Goal: Task Accomplishment & Management: Complete application form

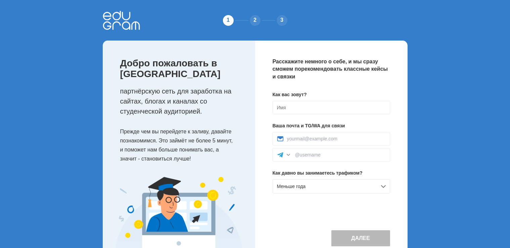
click at [221, 86] on div "Добро пожаловать в Edugram партнёрскую сеть для заработка на сайтах, блогах и к…" at bounding box center [179, 109] width 152 height 137
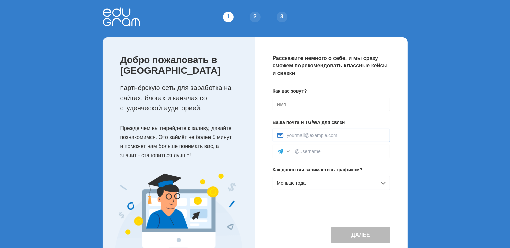
scroll to position [27, 0]
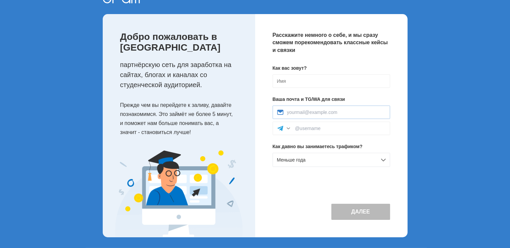
click at [325, 109] on div at bounding box center [332, 112] width 118 height 13
click at [323, 112] on input at bounding box center [336, 112] width 99 height 5
click at [337, 66] on p "Как вас зовут?" at bounding box center [332, 68] width 118 height 7
click at [301, 132] on div at bounding box center [332, 128] width 118 height 13
click at [306, 127] on input at bounding box center [340, 128] width 91 height 5
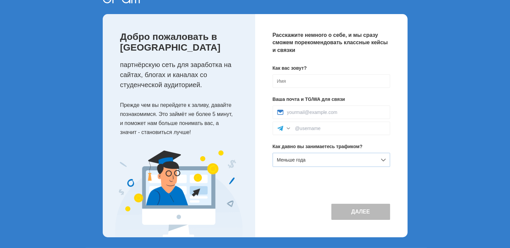
click at [302, 157] on div "Меньше года" at bounding box center [332, 160] width 118 height 14
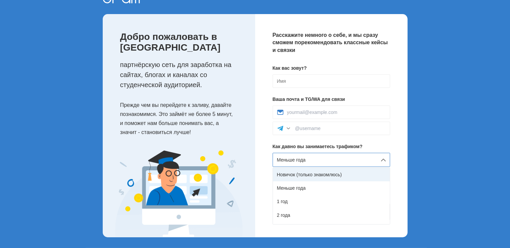
click at [302, 176] on div "Новичок (только знакомлюсь)" at bounding box center [331, 174] width 117 height 13
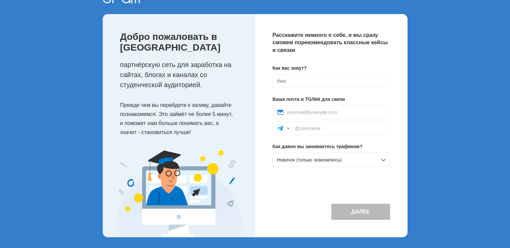
click at [285, 185] on div "Расскажите немного о себе, и мы сразу сможем порекомендовать классные кейсы и с…" at bounding box center [331, 126] width 152 height 224
click at [302, 161] on span "Новичок (только знакомлюсь)" at bounding box center [309, 159] width 65 height 5
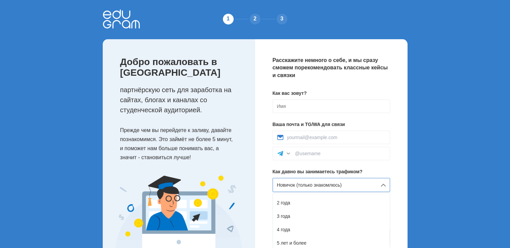
scroll to position [0, 0]
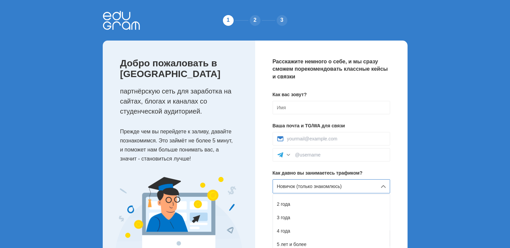
click at [418, 136] on div "1 2 3 Добро пожаловать в Edugram партнёрскую сеть для заработка на сайтах, блог…" at bounding box center [255, 137] width 510 height 275
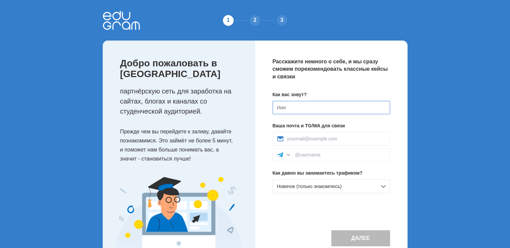
click at [352, 111] on input at bounding box center [332, 107] width 118 height 13
type input "[PERSON_NAME]"
click at [344, 75] on p "Расскажите немного о себе, и мы сразу сможем порекомендовать классные кейсы и с…" at bounding box center [332, 69] width 118 height 22
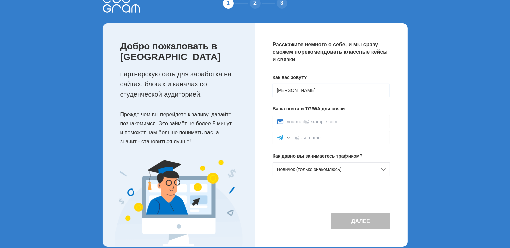
scroll to position [27, 0]
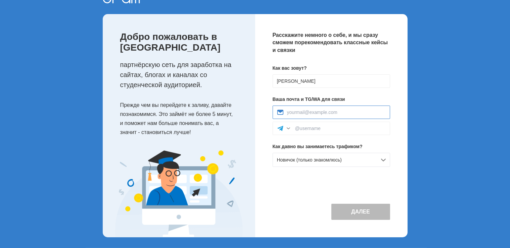
click at [319, 114] on input at bounding box center [336, 112] width 99 height 5
type input "alexvrbv1@yandex.ru"
click at [348, 63] on div "Расскажите немного о себе, и мы сразу сможем порекомендовать классные кейсы и с…" at bounding box center [331, 126] width 152 height 224
click at [328, 126] on input at bounding box center [340, 128] width 91 height 5
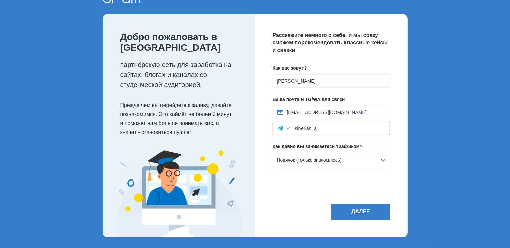
type input "siberian_a"
click at [287, 129] on div at bounding box center [288, 128] width 7 height 7
click at [289, 129] on div at bounding box center [288, 128] width 7 height 7
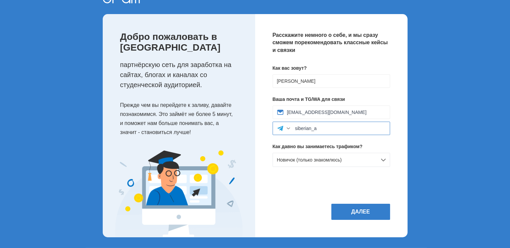
drag, startPoint x: 326, startPoint y: 129, endPoint x: 292, endPoint y: 131, distance: 33.3
click at [292, 131] on div "siberian_a" at bounding box center [332, 128] width 118 height 13
click at [287, 128] on div at bounding box center [288, 128] width 7 height 7
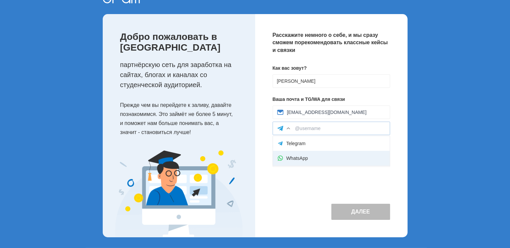
click at [291, 156] on div "WhatsApp" at bounding box center [331, 158] width 117 height 15
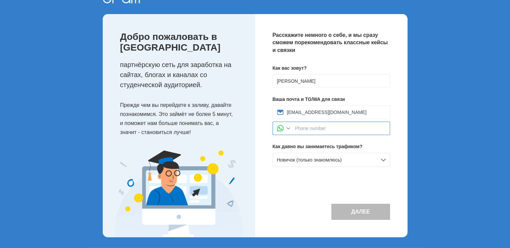
click at [309, 129] on input at bounding box center [340, 128] width 91 height 5
type input "7909999999"
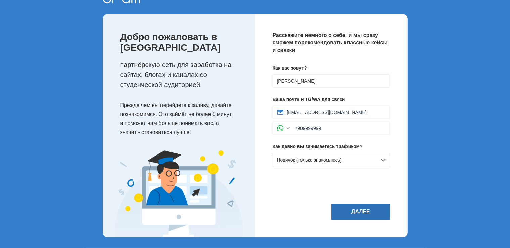
click at [354, 211] on button "Далее" at bounding box center [360, 212] width 59 height 16
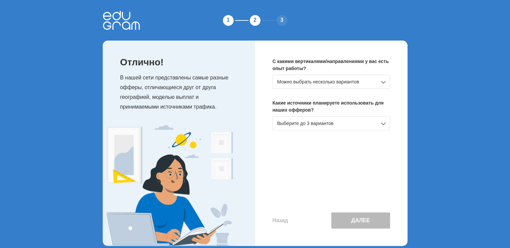
click at [317, 87] on div "Можно выбрать несколько вариантов" at bounding box center [332, 82] width 118 height 14
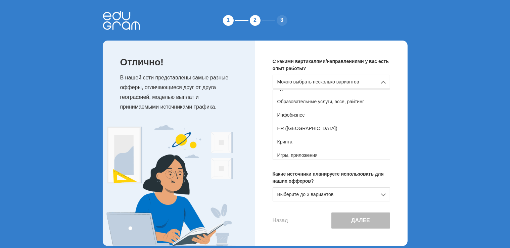
scroll to position [101, 0]
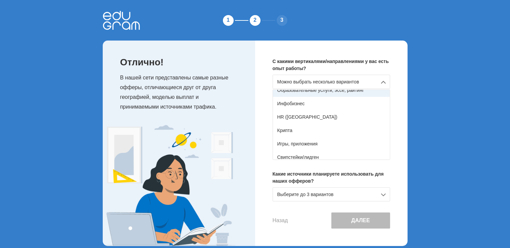
click at [322, 94] on div "Образовательные услуги, эссе, райтинг" at bounding box center [331, 90] width 117 height 13
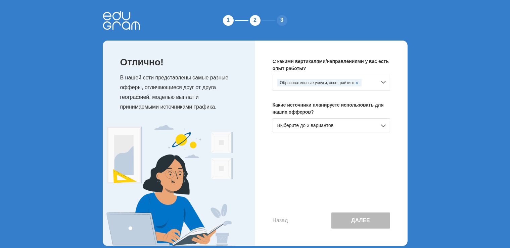
click at [368, 83] on div "Образовательные услуги, эссе, райтинг" at bounding box center [326, 82] width 99 height 7
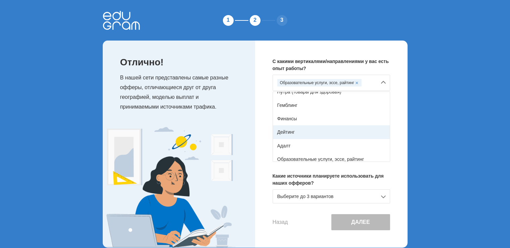
scroll to position [67, 0]
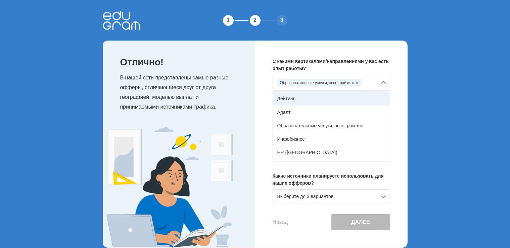
click at [304, 100] on div "Дейтинг" at bounding box center [331, 98] width 117 height 13
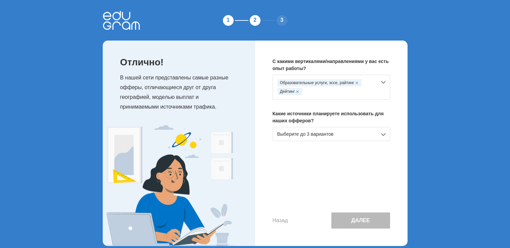
click at [363, 92] on div "Образовательные услуги, эссе, райтинг Дейтинг" at bounding box center [326, 87] width 99 height 16
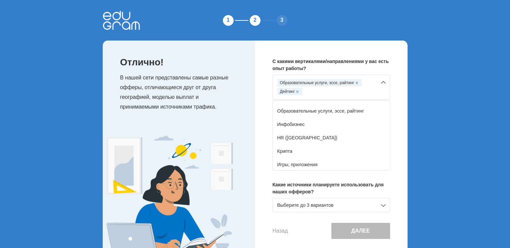
scroll to position [101, 0]
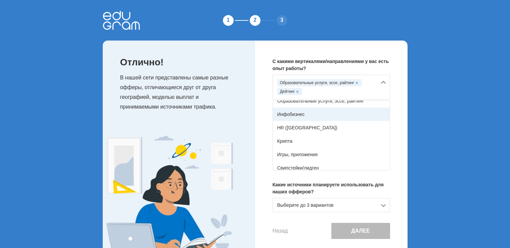
click at [312, 118] on div "Инфобизнес" at bounding box center [331, 114] width 117 height 13
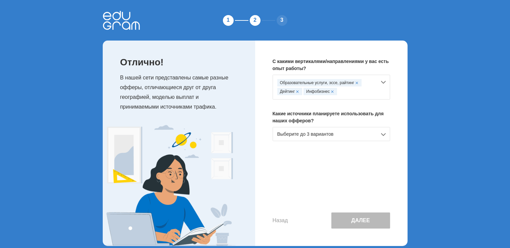
click at [363, 94] on div "Образовательные услуги, эссе, райтинг Дейтинг Инфобизнес" at bounding box center [326, 87] width 99 height 16
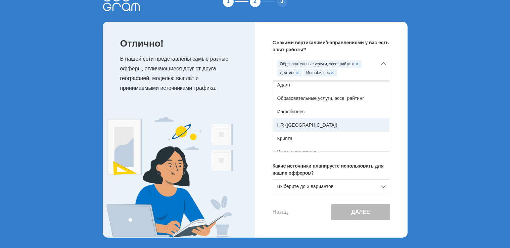
scroll to position [51, 0]
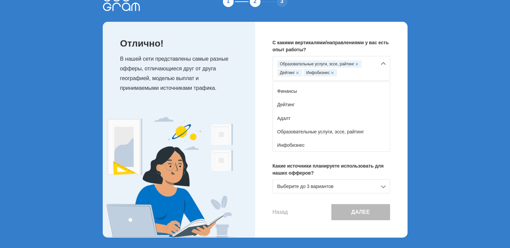
click at [438, 106] on div "1 2 3 Отлично! В нашей сети представлены самые разные офферы, отличающиеся друг…" at bounding box center [255, 115] width 510 height 268
click at [418, 120] on div "1 2 3 Отлично! В нашей сети представлены самые разные офферы, отличающиеся друг…" at bounding box center [255, 115] width 510 height 268
click at [399, 94] on div "С какими вертикалями/направлениями у вас есть опыт работы? Образовательные услу…" at bounding box center [331, 130] width 152 height 216
click at [388, 65] on div "Образовательные услуги, эссе, райтинг Дейтинг Инфобизнес" at bounding box center [332, 68] width 118 height 25
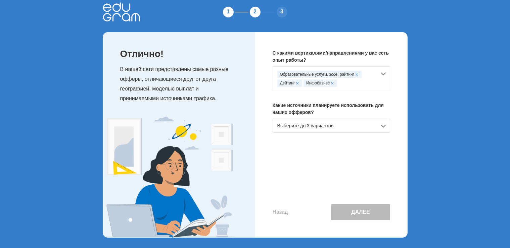
click at [345, 129] on div "Выберите до 3 вариантов" at bounding box center [332, 126] width 118 height 14
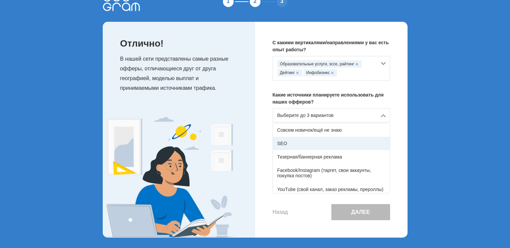
click at [284, 143] on div "SEO" at bounding box center [331, 143] width 117 height 13
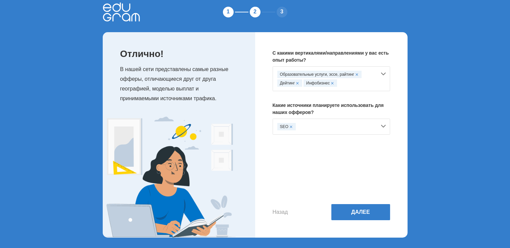
click at [334, 124] on div "SEO" at bounding box center [326, 126] width 99 height 7
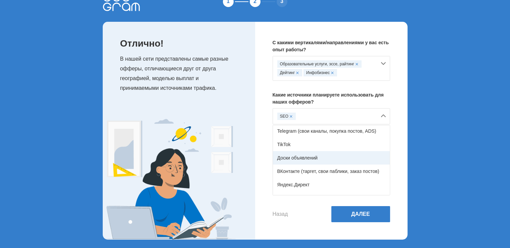
scroll to position [110, 0]
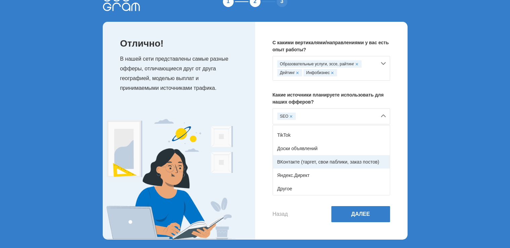
click at [322, 162] on div "ВКонтакте (таргет, свои паблики, заказ постов)" at bounding box center [331, 161] width 117 height 13
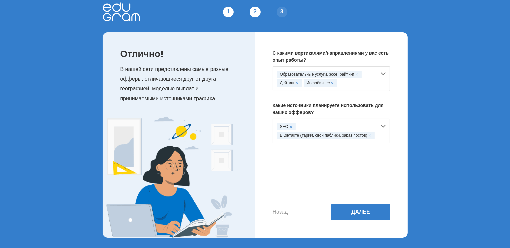
click at [345, 125] on div "SEO ВКонтакте (таргет, свои паблики, заказ постов)" at bounding box center [326, 131] width 99 height 16
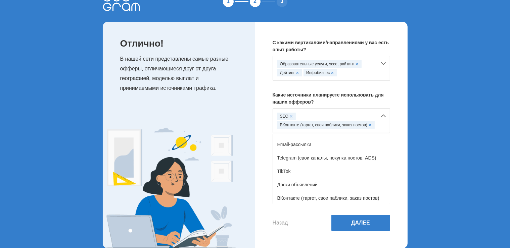
scroll to position [101, 0]
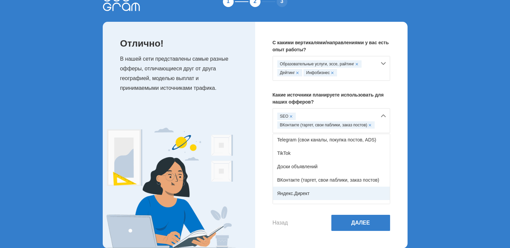
click at [310, 187] on div "Яндекс.Директ" at bounding box center [331, 193] width 117 height 13
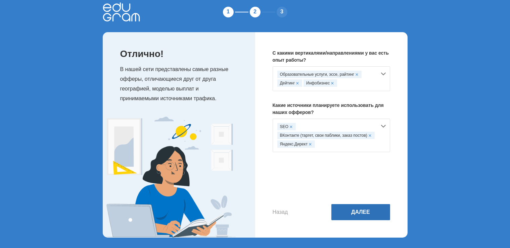
click at [368, 213] on button "Далее" at bounding box center [360, 212] width 59 height 16
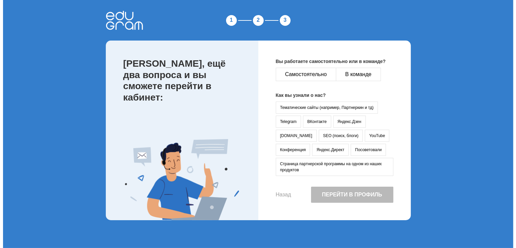
scroll to position [0, 0]
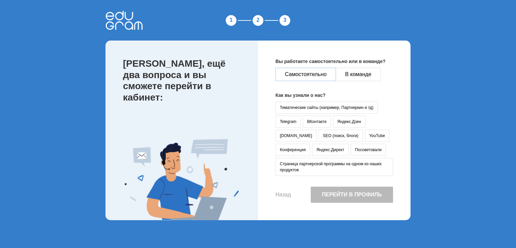
click at [305, 74] on button "Самостоятельно" at bounding box center [305, 74] width 60 height 13
click at [318, 133] on button "SEO (поиск, блоги)" at bounding box center [340, 136] width 44 height 12
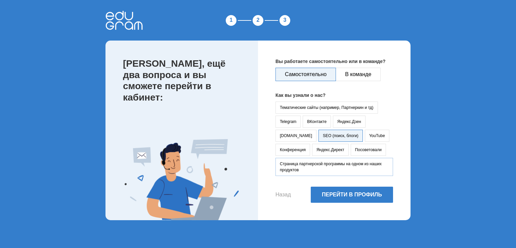
click at [350, 169] on button "Страница партнерской программы на одном из наших продуктов" at bounding box center [334, 167] width 118 height 18
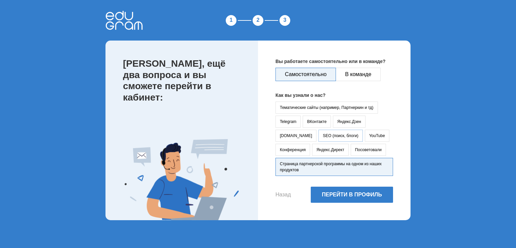
click at [318, 135] on button "SEO (поиск, блоги)" at bounding box center [340, 136] width 44 height 12
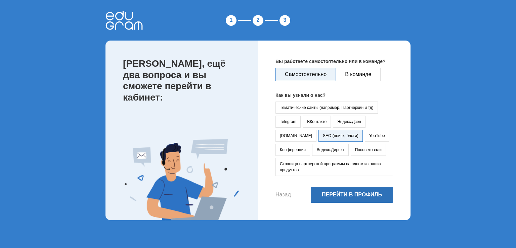
click at [343, 195] on button "Перейти в профиль" at bounding box center [352, 195] width 82 height 16
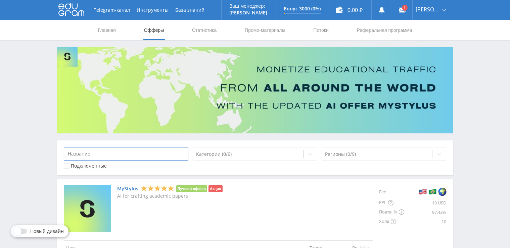
click at [137, 154] on input at bounding box center [126, 153] width 125 height 13
click at [346, 11] on div "0,00 ₽" at bounding box center [350, 10] width 42 height 20
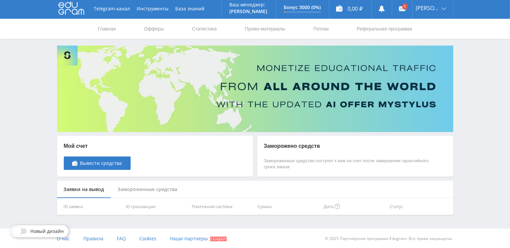
scroll to position [2, 0]
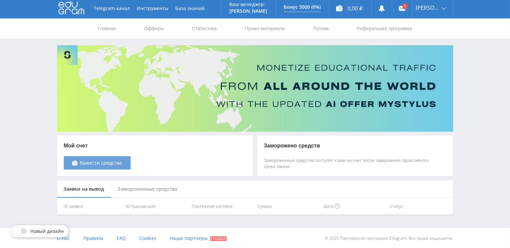
click at [101, 160] on span "Вывести средства" at bounding box center [101, 162] width 42 height 5
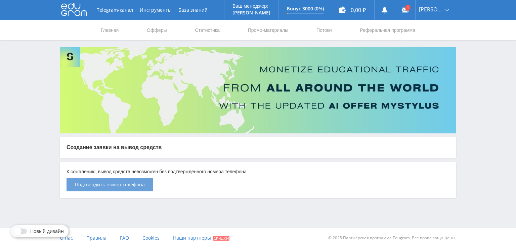
click at [117, 186] on span "Подтвердить номер телефона" at bounding box center [110, 184] width 70 height 5
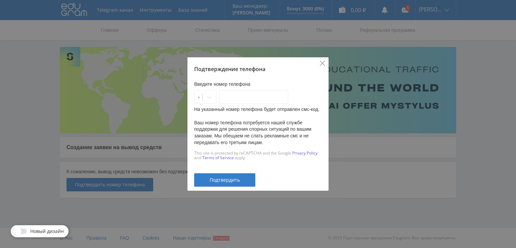
click at [322, 66] on icon "Close" at bounding box center [322, 63] width 5 height 5
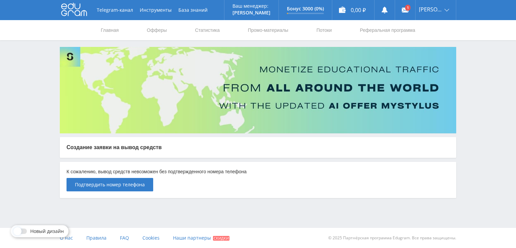
click at [75, 9] on icon at bounding box center [74, 9] width 26 height 13
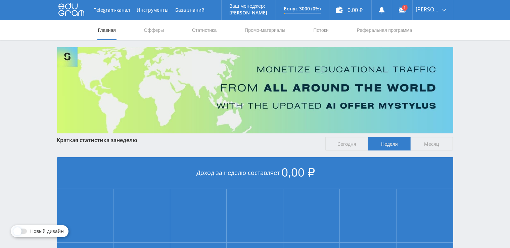
click at [77, 9] on icon at bounding box center [71, 9] width 26 height 13
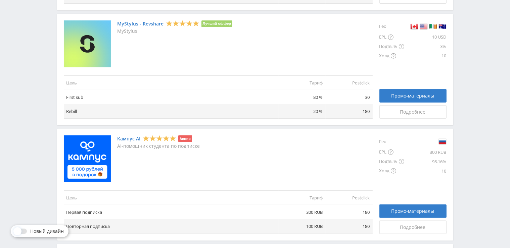
scroll to position [302, 0]
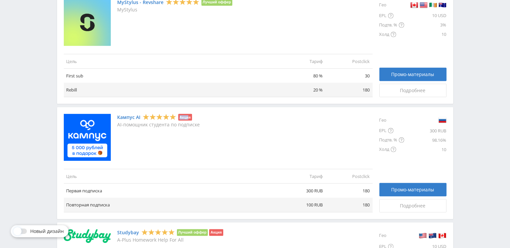
drag, startPoint x: 189, startPoint y: 117, endPoint x: 180, endPoint y: 118, distance: 9.8
click at [180, 118] on li "Акция" at bounding box center [185, 117] width 14 height 7
click at [184, 118] on li "Акция" at bounding box center [185, 117] width 14 height 7
click at [191, 118] on li "Акция" at bounding box center [185, 117] width 14 height 7
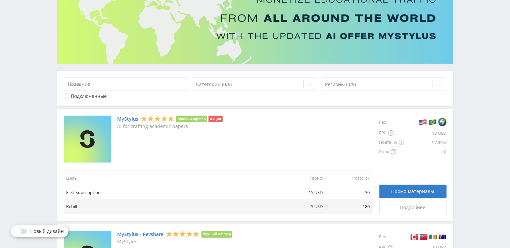
scroll to position [0, 0]
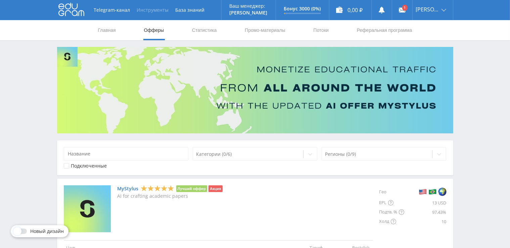
click at [148, 10] on button "Инструменты" at bounding box center [153, 10] width 39 height 20
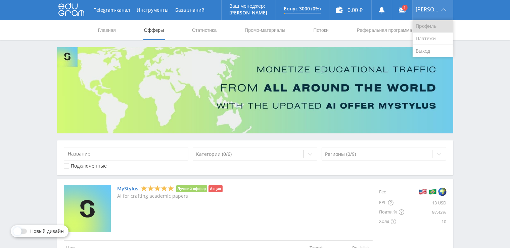
click at [426, 27] on link "Профиль" at bounding box center [433, 26] width 40 height 12
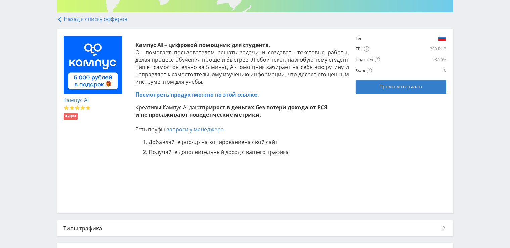
scroll to position [72, 0]
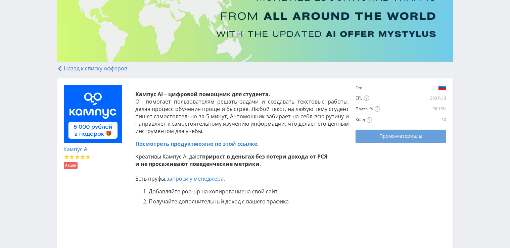
click at [380, 139] on span "Промо-материалы" at bounding box center [400, 136] width 43 height 5
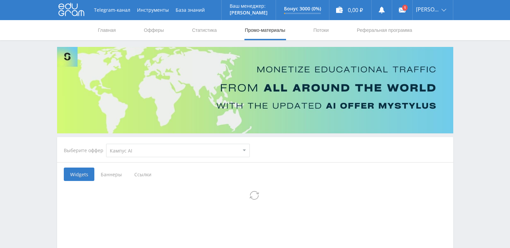
select select "340"
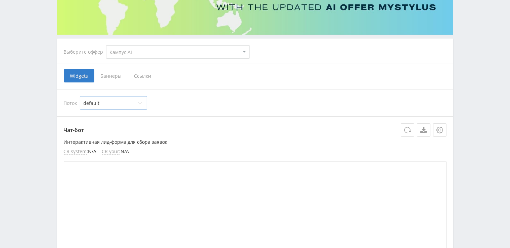
scroll to position [101, 0]
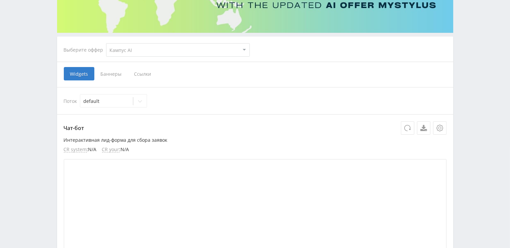
click at [136, 75] on span "Ссылки" at bounding box center [143, 73] width 30 height 13
click at [0, 0] on input "Ссылки" at bounding box center [0, 0] width 0 height 0
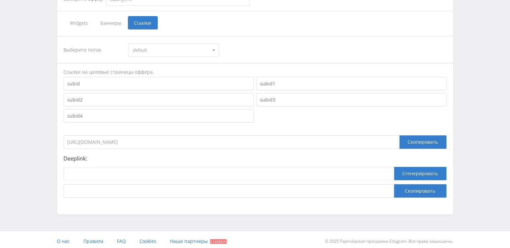
scroll to position [155, 0]
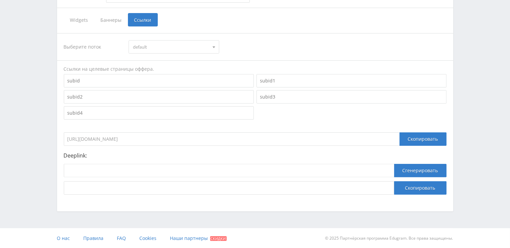
click at [97, 79] on input at bounding box center [159, 80] width 190 height 13
click at [148, 45] on span "default" at bounding box center [171, 47] width 76 height 13
click at [145, 137] on input "https://eduforms.org?rid=75dc31276e813278" at bounding box center [232, 139] width 336 height 13
click at [492, 79] on div "Telegram-канал Инструменты База знаний Ваш менеджер: Alex Alex Online @edugram_…" at bounding box center [255, 47] width 510 height 404
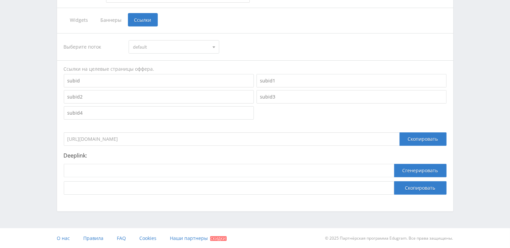
click at [111, 83] on input at bounding box center [159, 80] width 190 height 13
type input "h"
type input "aistudy"
click at [107, 97] on input at bounding box center [159, 96] width 190 height 13
type input "i"
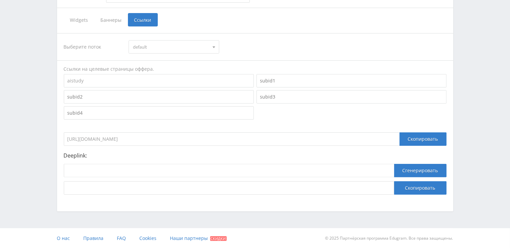
drag, startPoint x: 114, startPoint y: 87, endPoint x: 91, endPoint y: 83, distance: 23.5
click at [92, 83] on div "aistudy" at bounding box center [158, 81] width 193 height 16
drag, startPoint x: 90, startPoint y: 82, endPoint x: 60, endPoint y: 80, distance: 30.3
click at [60, 80] on div "Выберите поток default default Ссылки на целевые страницы оффера. aistudy https…" at bounding box center [255, 114] width 396 height 175
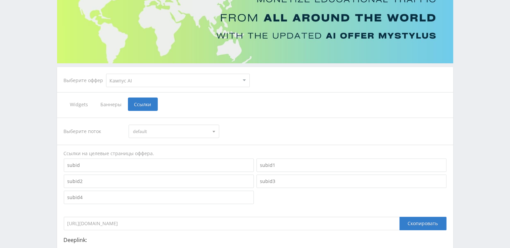
scroll to position [0, 0]
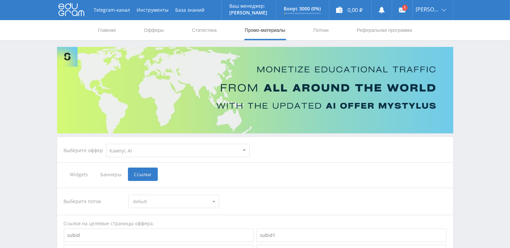
click at [305, 162] on div "Выберите оффер MyStylus MyStylus - Revshare Кампус AI Studybay Автор24 Studybay…" at bounding box center [255, 151] width 394 height 24
click at [218, 154] on select "MyStylus MyStylus - Revshare Кампус AI Studybay Автор24 Studybay Brazil Study A…" at bounding box center [178, 150] width 144 height 13
click at [106, 144] on select "MyStylus MyStylus - Revshare Кампус AI Studybay Автор24 Studybay Brazil Study A…" at bounding box center [178, 150] width 144 height 13
click at [318, 159] on div "Выберите оффер MyStylus MyStylus - Revshare Кампус AI Studybay Автор24 Studybay…" at bounding box center [255, 151] width 394 height 24
click at [77, 16] on use at bounding box center [71, 9] width 26 height 13
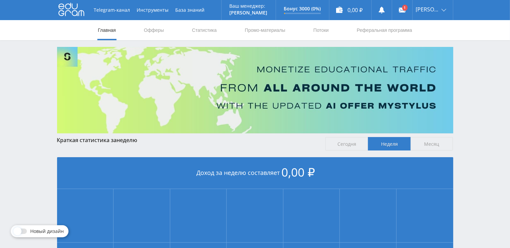
click at [165, 27] on nav "Главная Офферы Статистика Промо-материалы Потоки Реферальная программа" at bounding box center [255, 30] width 316 height 20
click at [157, 30] on link "Офферы" at bounding box center [153, 30] width 21 height 20
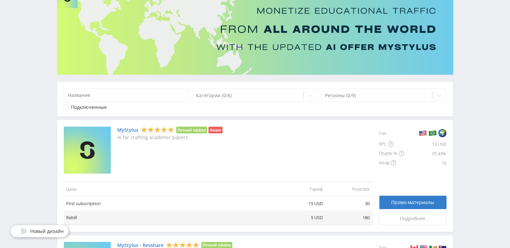
scroll to position [101, 0]
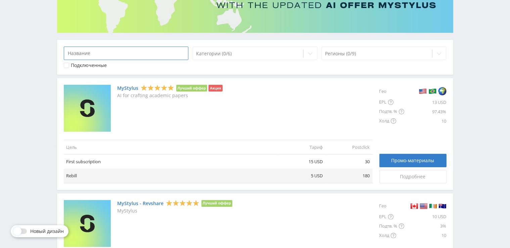
click at [171, 50] on input at bounding box center [126, 53] width 125 height 13
click at [217, 55] on div at bounding box center [248, 53] width 104 height 7
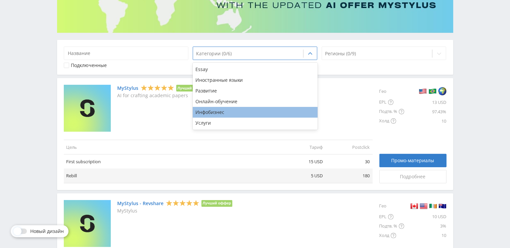
click at [217, 113] on div "Инфобизнес" at bounding box center [255, 112] width 125 height 11
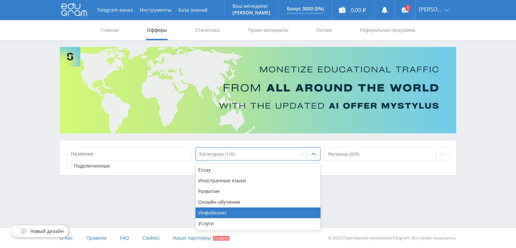
click at [111, 188] on div "Telegram-канал Инструменты База знаний Ваш менеджер: Alex Alex Online @edugram_…" at bounding box center [258, 104] width 516 height 209
click at [225, 157] on div at bounding box center [247, 154] width 96 height 7
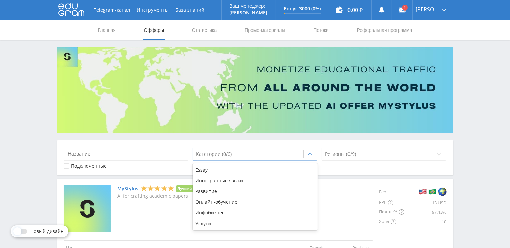
click at [396, 159] on div "Регионы (0/9)" at bounding box center [384, 153] width 125 height 13
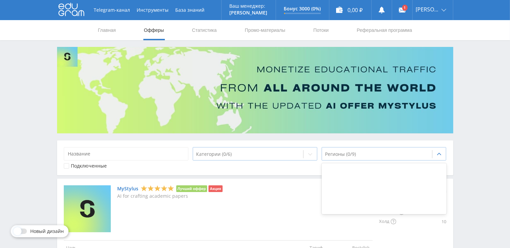
click at [415, 150] on div "Регионы (0/9)" at bounding box center [377, 154] width 110 height 9
click at [415, 155] on div at bounding box center [377, 154] width 104 height 7
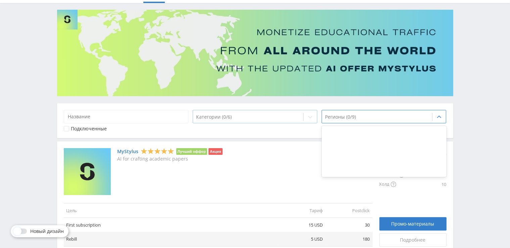
scroll to position [101, 0]
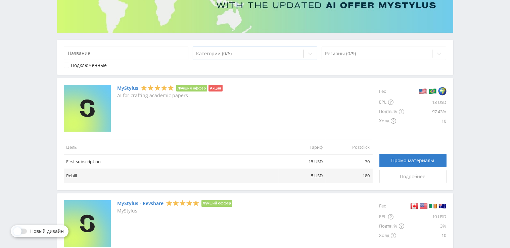
click at [389, 51] on div at bounding box center [377, 53] width 104 height 7
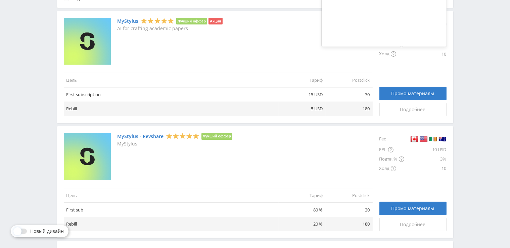
drag, startPoint x: 484, startPoint y: 101, endPoint x: 479, endPoint y: 101, distance: 4.7
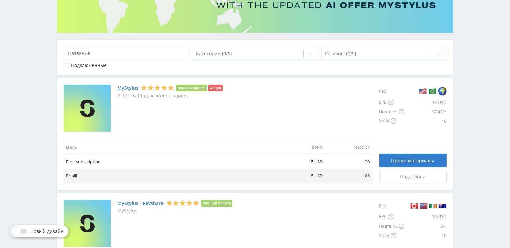
click at [385, 57] on div "Регионы (0/9)" at bounding box center [377, 53] width 110 height 9
click at [383, 52] on div at bounding box center [377, 53] width 104 height 7
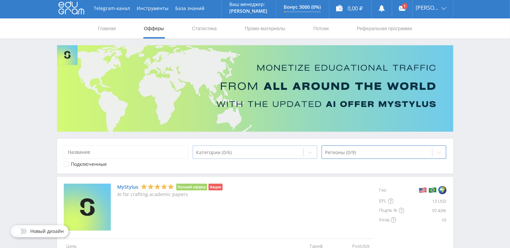
scroll to position [0, 0]
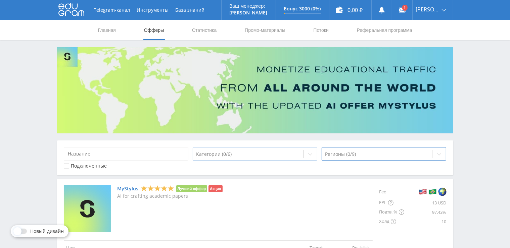
click at [299, 172] on div "Категории (0/6) Регионы (0/9) Подключенные" at bounding box center [255, 158] width 396 height 35
click at [107, 32] on link "Главная" at bounding box center [106, 30] width 19 height 20
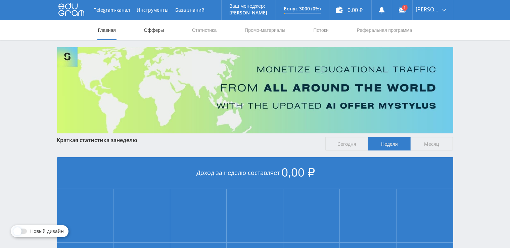
click at [150, 30] on link "Офферы" at bounding box center [153, 30] width 21 height 20
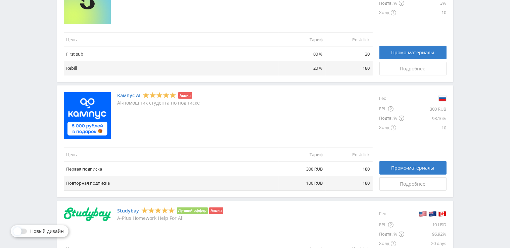
scroll to position [336, 0]
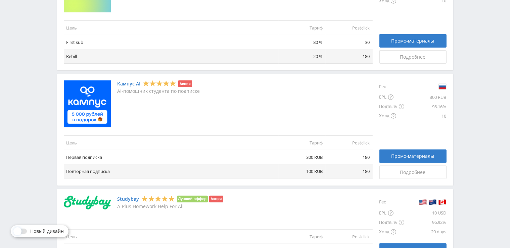
click at [129, 83] on link "Кампус AI" at bounding box center [129, 83] width 23 height 5
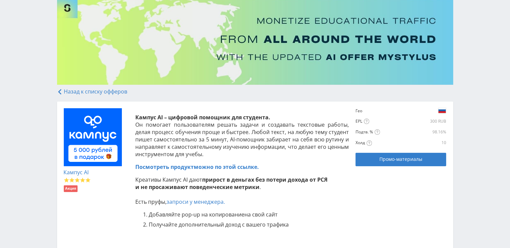
scroll to position [134, 0]
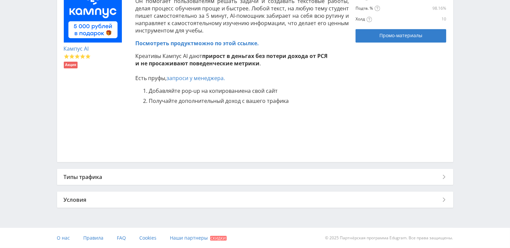
click at [122, 182] on div "Типы трафика" at bounding box center [255, 177] width 396 height 16
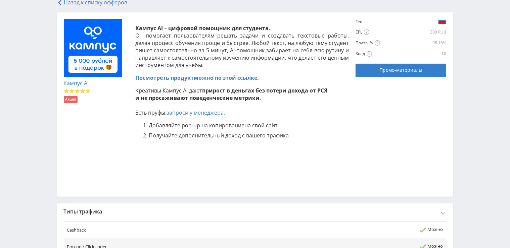
scroll to position [98, 0]
